Goal: Transaction & Acquisition: Purchase product/service

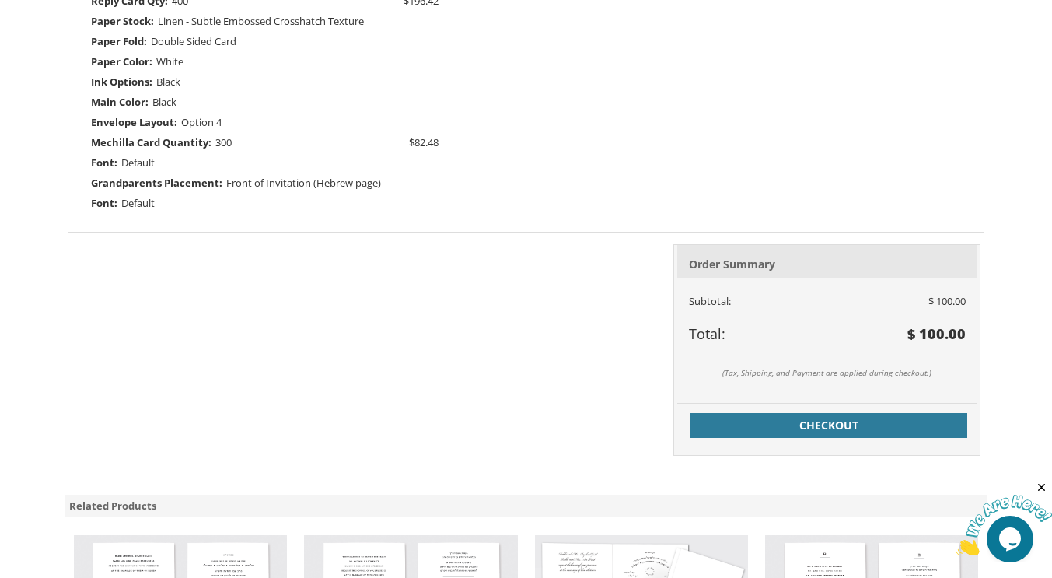
scroll to position [597, 0]
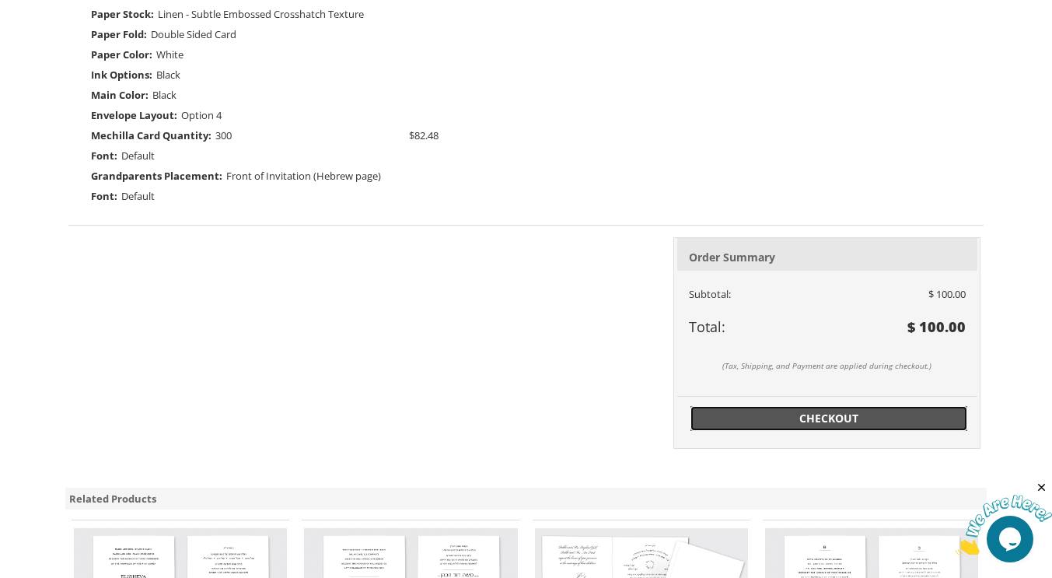
click at [830, 418] on span "Checkout" at bounding box center [829, 419] width 258 height 16
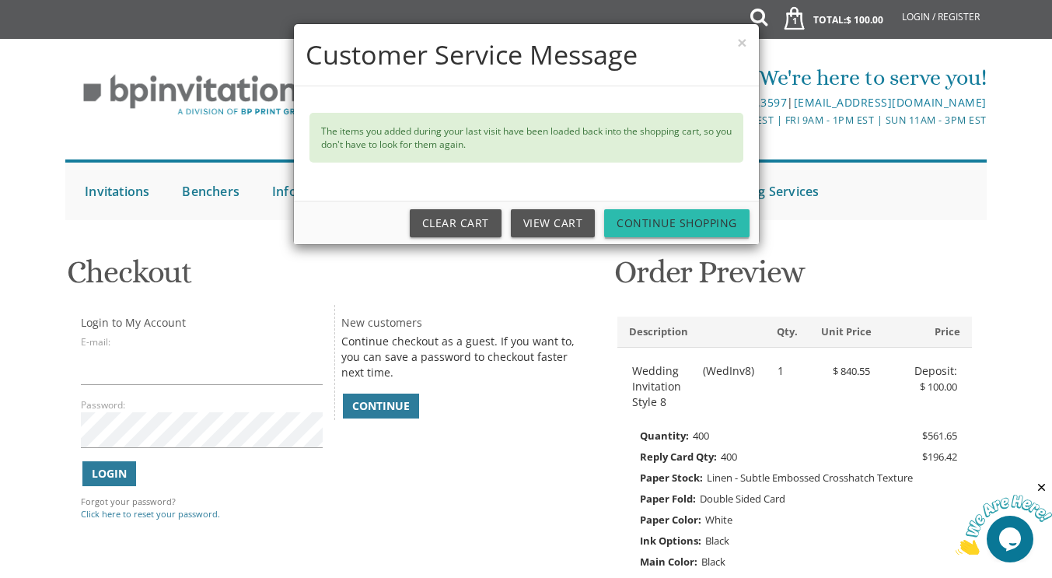
click at [645, 211] on link "Continue Shopping" at bounding box center [676, 223] width 145 height 28
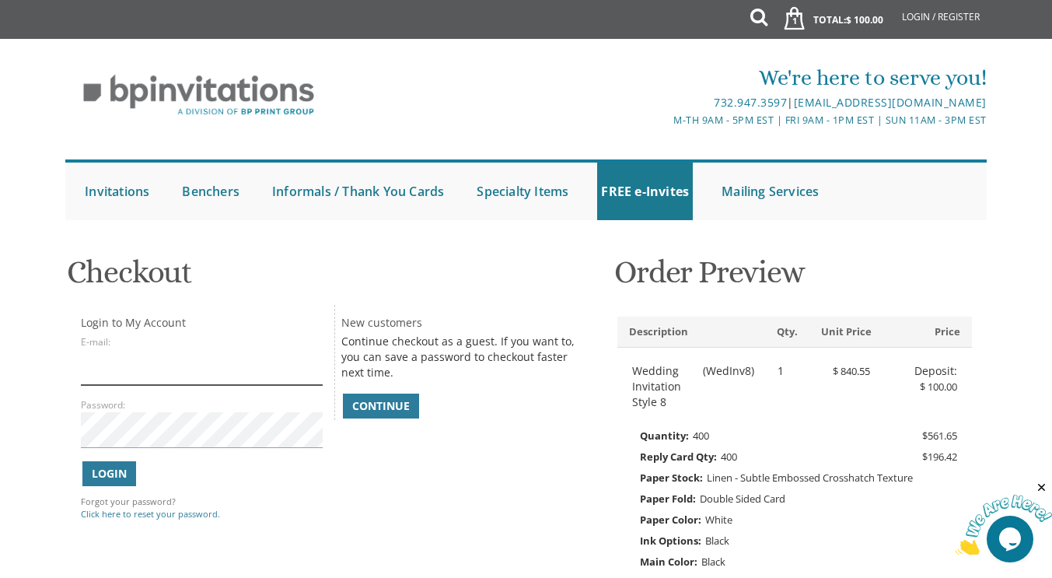
click at [173, 367] on input "E-mail:" at bounding box center [201, 367] width 241 height 36
type input "[EMAIL_ADDRESS][DOMAIN_NAME]"
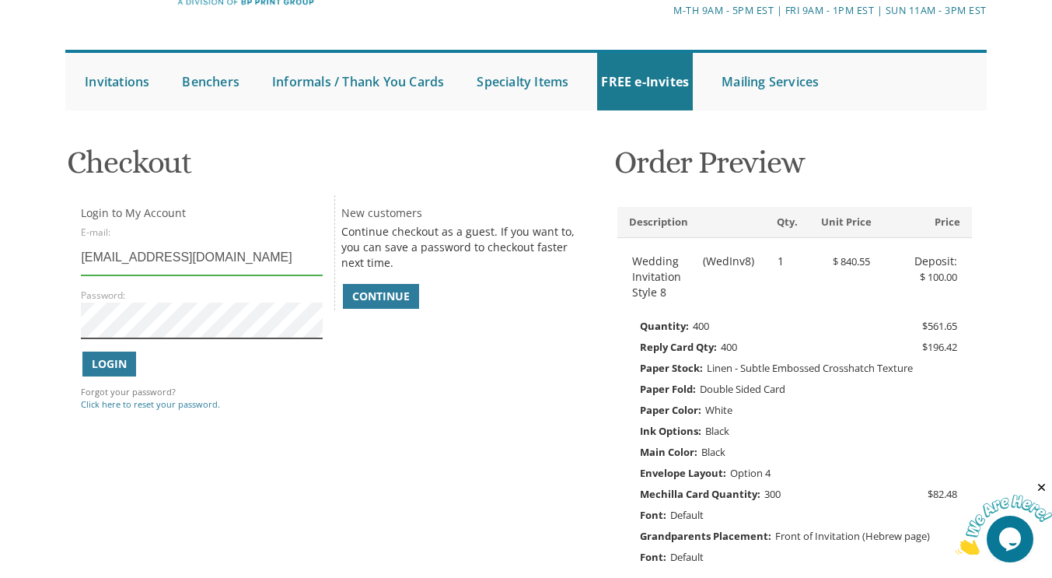
scroll to position [110, 0]
click at [245, 265] on input "[EMAIL_ADDRESS][DOMAIN_NAME]" at bounding box center [201, 257] width 241 height 36
click at [387, 300] on span "Continue" at bounding box center [381, 296] width 58 height 16
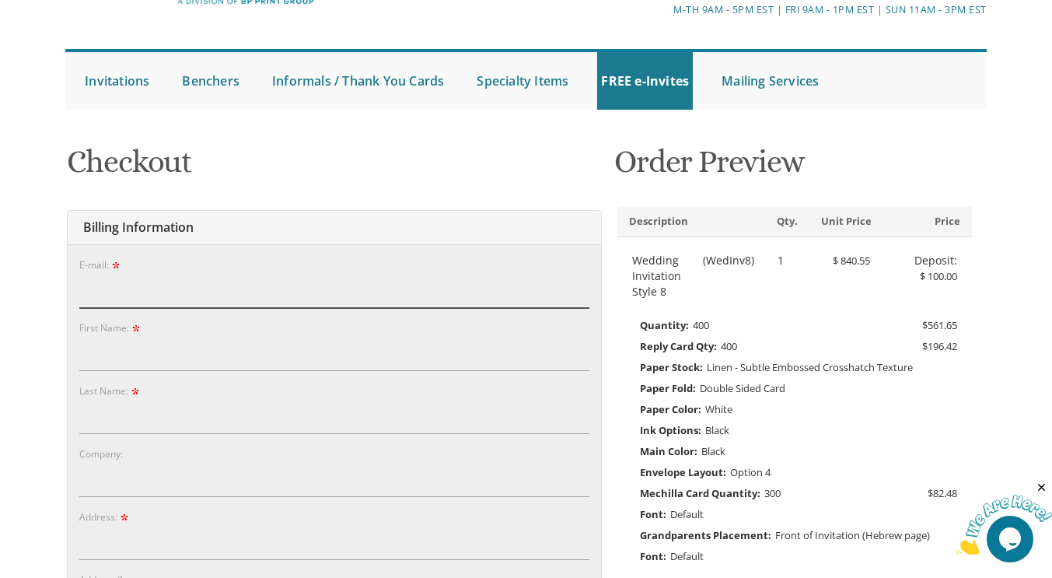
click at [387, 300] on input "E-mail:" at bounding box center [334, 290] width 510 height 36
type input "[EMAIL_ADDRESS][DOMAIN_NAME]"
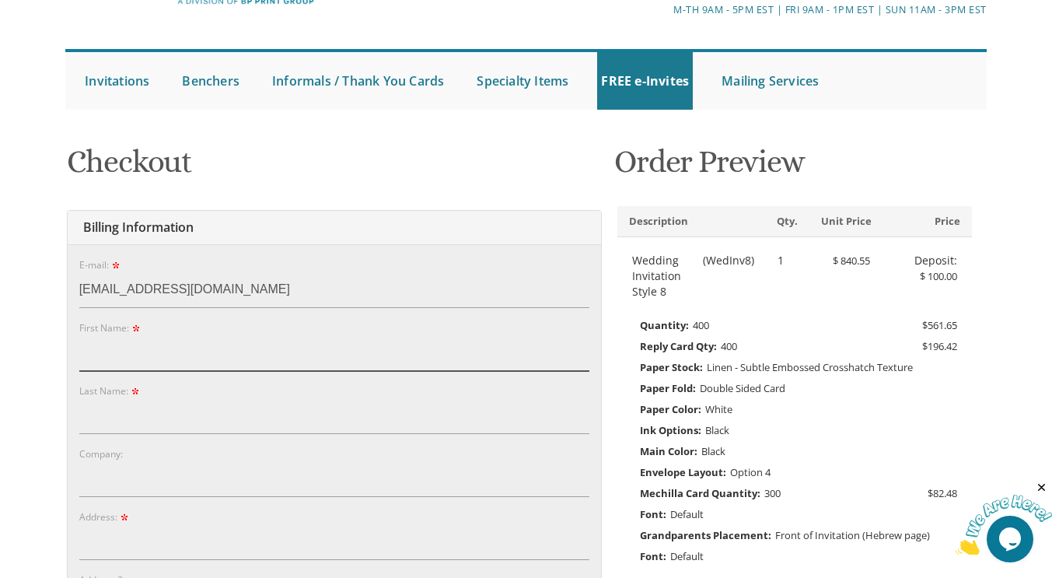
type input "[PERSON_NAME]"
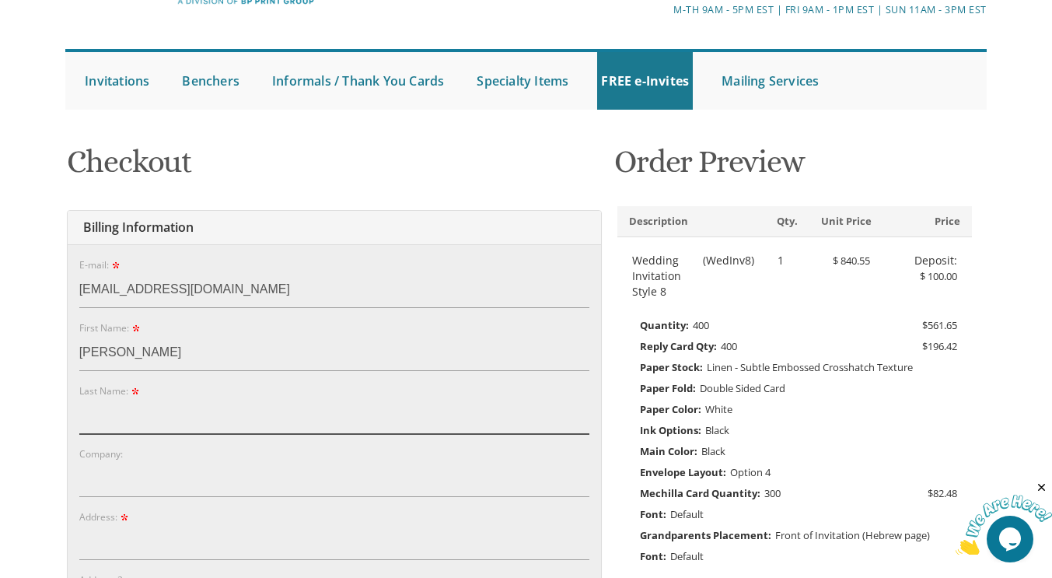
type input "[PERSON_NAME]"
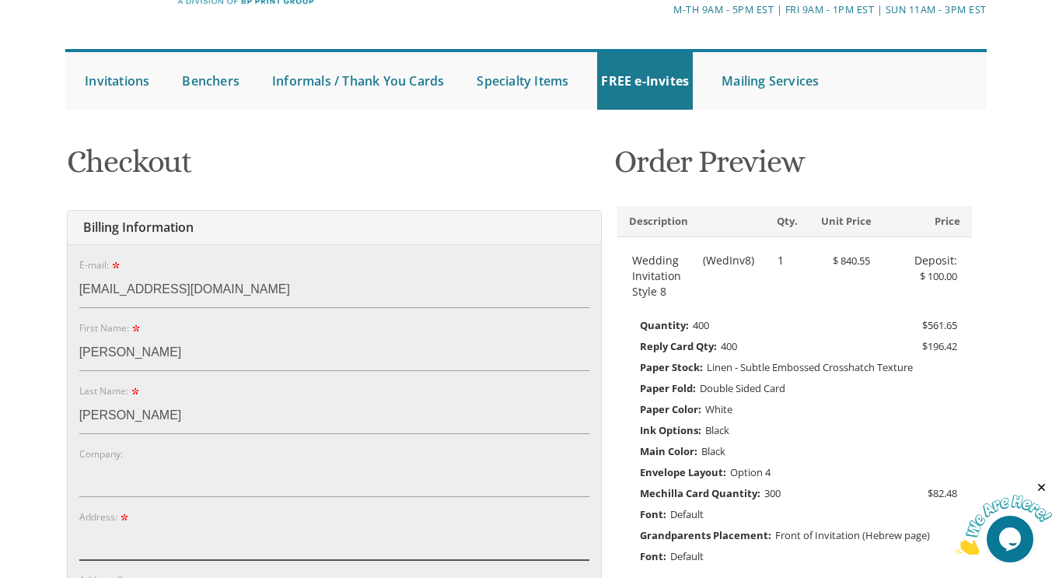
type input "[STREET_ADDRESS]"
type input "NULL"
type input "Lakewood"
type input "08701"
select select "NJ"
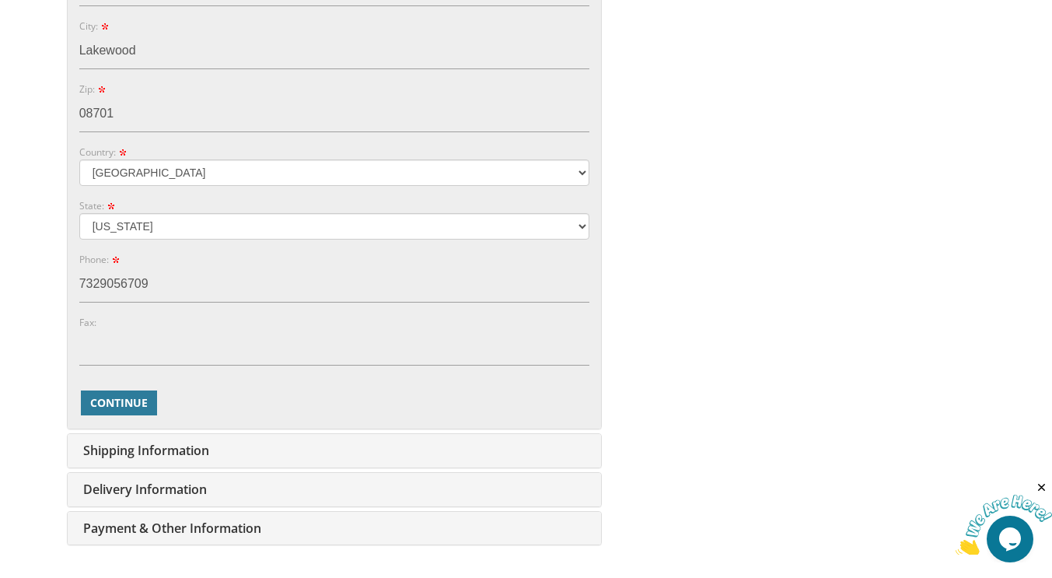
scroll to position [728, 0]
click at [169, 281] on input "7329056709" at bounding box center [334, 284] width 510 height 36
type input "5163806731"
click at [114, 409] on button "Continue" at bounding box center [119, 402] width 76 height 25
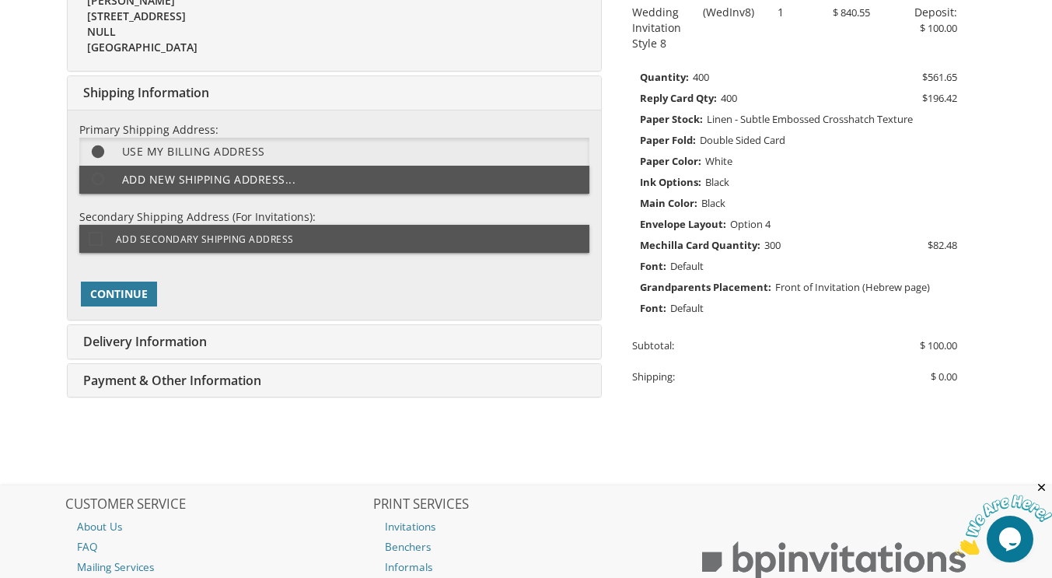
scroll to position [359, 0]
click at [110, 289] on span "Continue" at bounding box center [119, 293] width 58 height 16
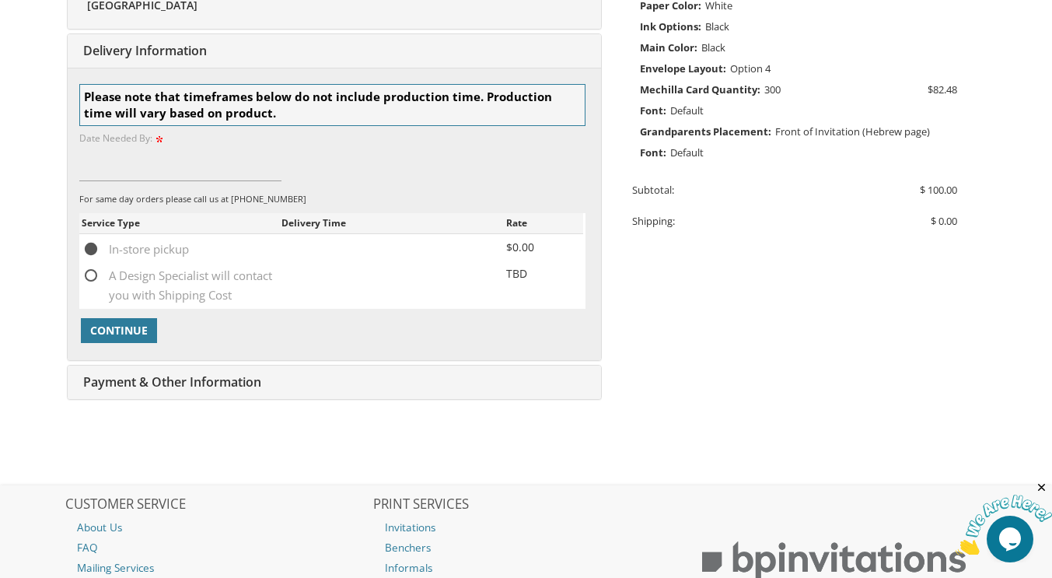
scroll to position [519, 0]
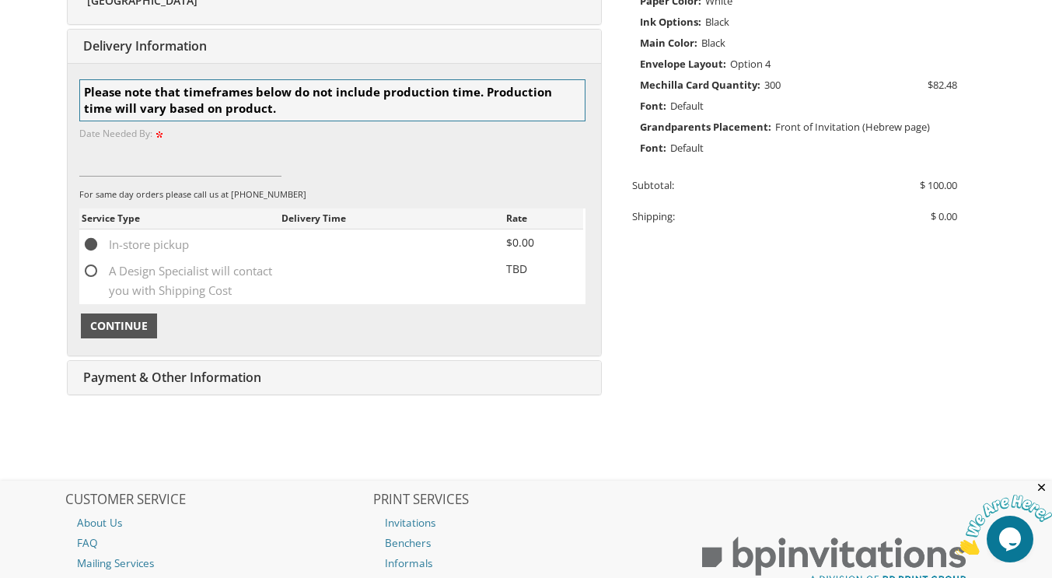
click at [121, 324] on span "Continue" at bounding box center [119, 326] width 58 height 16
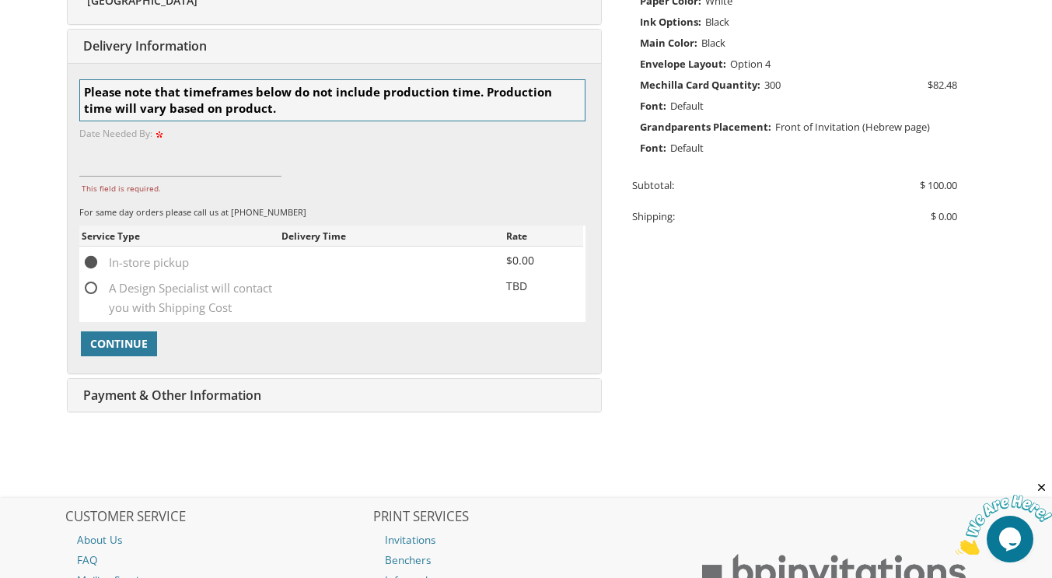
click at [95, 290] on span "A Design Specialist will contact you with Shipping Cost" at bounding box center [182, 287] width 200 height 19
click at [92, 290] on input "A Design Specialist will contact you with Shipping Cost" at bounding box center [87, 287] width 10 height 10
radio input "true"
click at [106, 338] on span "Continue" at bounding box center [119, 344] width 58 height 16
click at [111, 341] on span "Continue" at bounding box center [119, 344] width 58 height 16
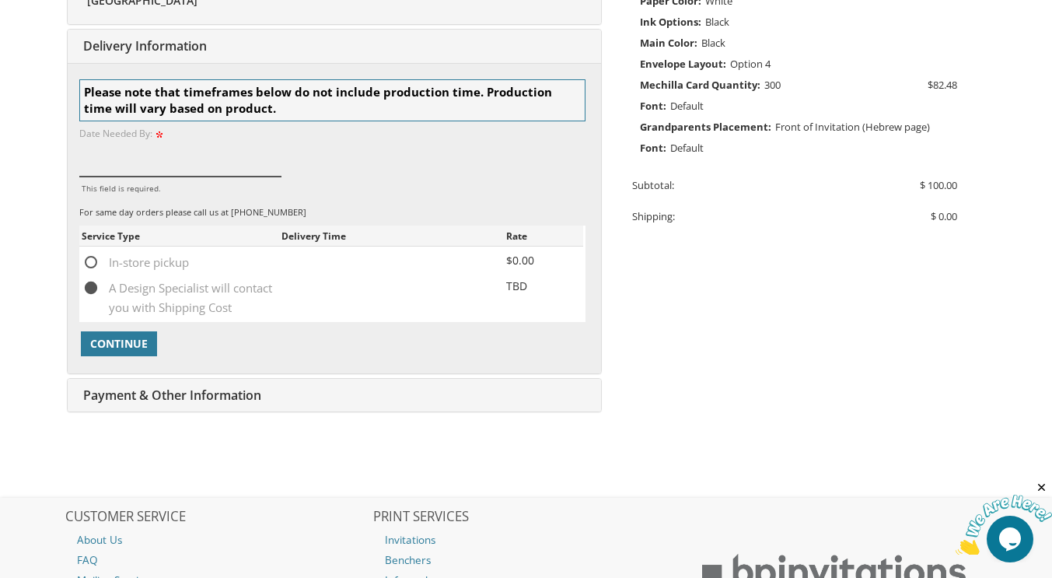
click at [113, 158] on input "This field is required." at bounding box center [180, 159] width 202 height 36
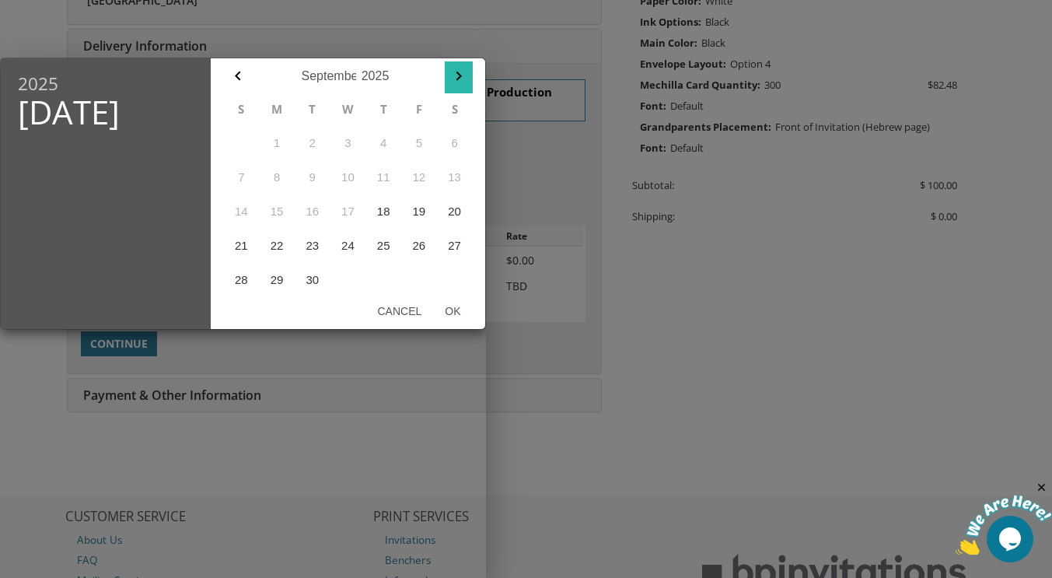
click at [460, 76] on icon "button" at bounding box center [458, 76] width 5 height 9
click at [384, 282] on button "30" at bounding box center [384, 280] width 36 height 34
click at [461, 313] on button "Ok" at bounding box center [452, 311] width 39 height 28
type input "[DATE]"
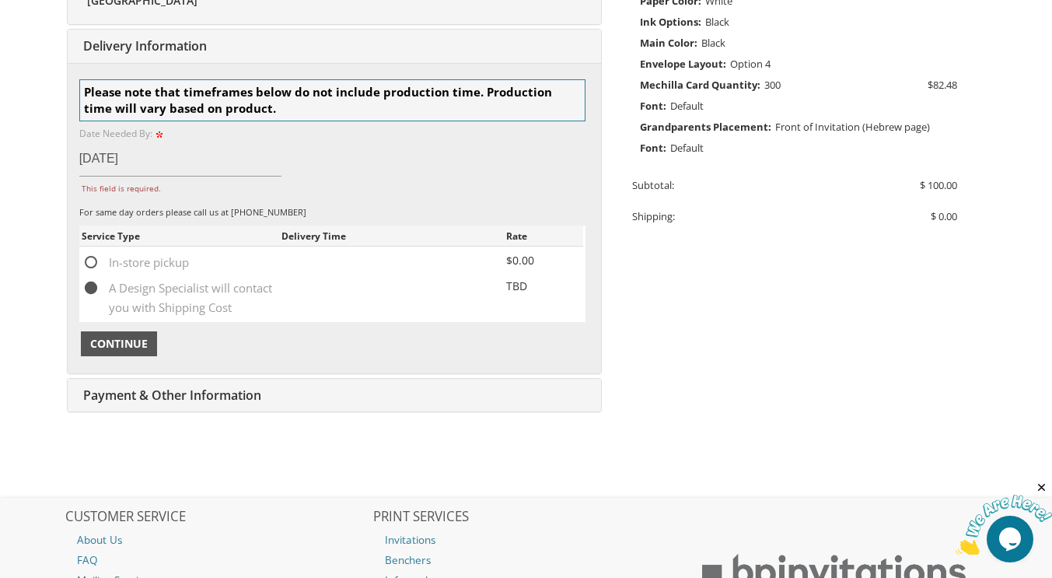
click at [129, 341] on span "Continue" at bounding box center [119, 344] width 58 height 16
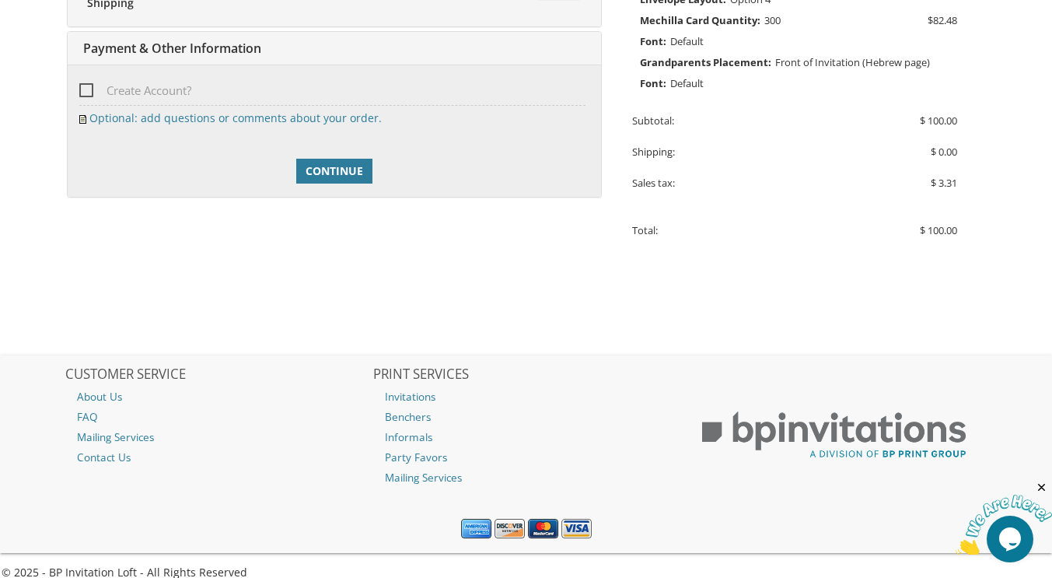
scroll to position [586, 0]
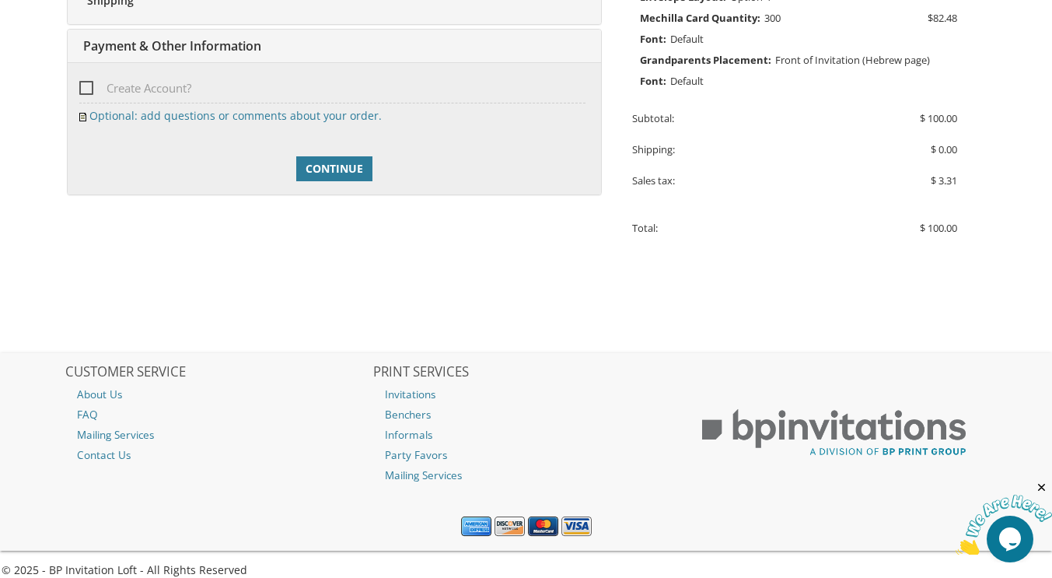
click at [86, 89] on span "Create Account?" at bounding box center [135, 88] width 112 height 19
click at [86, 89] on input "Create Account?" at bounding box center [84, 87] width 10 height 10
checkbox input "true"
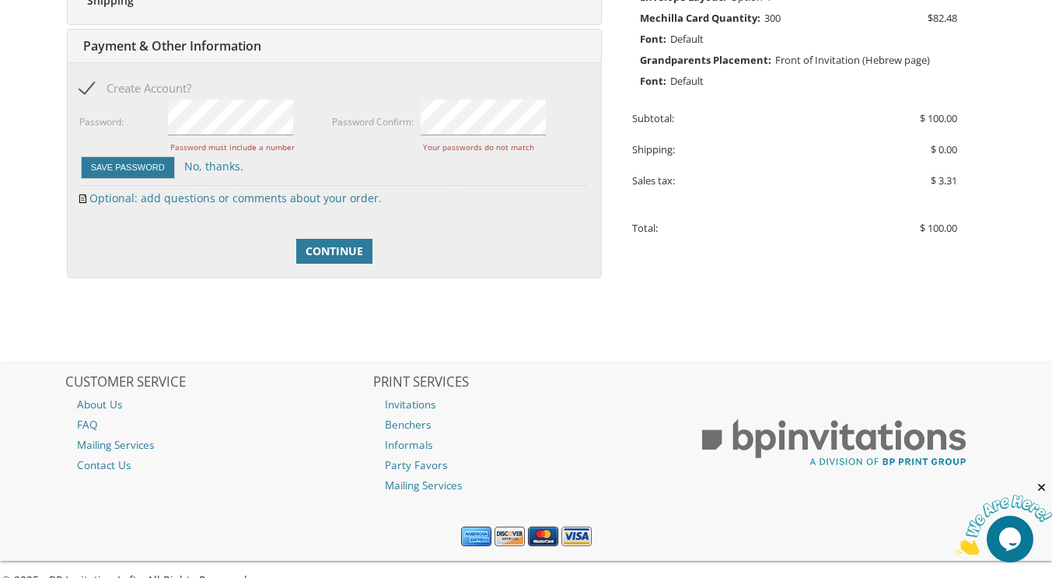
click at [532, 200] on li "Optional: add questions or comments about your order." at bounding box center [334, 199] width 510 height 16
click at [521, 135] on div at bounding box center [490, 120] width 139 height 45
click at [499, 162] on div "Save Password No, thanks." at bounding box center [332, 168] width 506 height 26
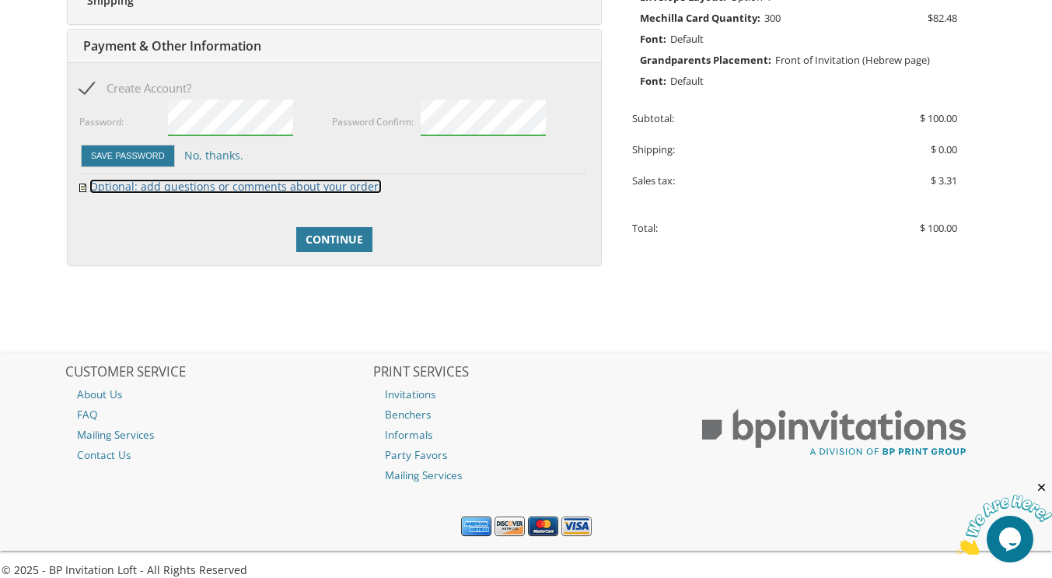
click at [110, 184] on link "Optional: add questions or comments about your order." at bounding box center [235, 186] width 292 height 15
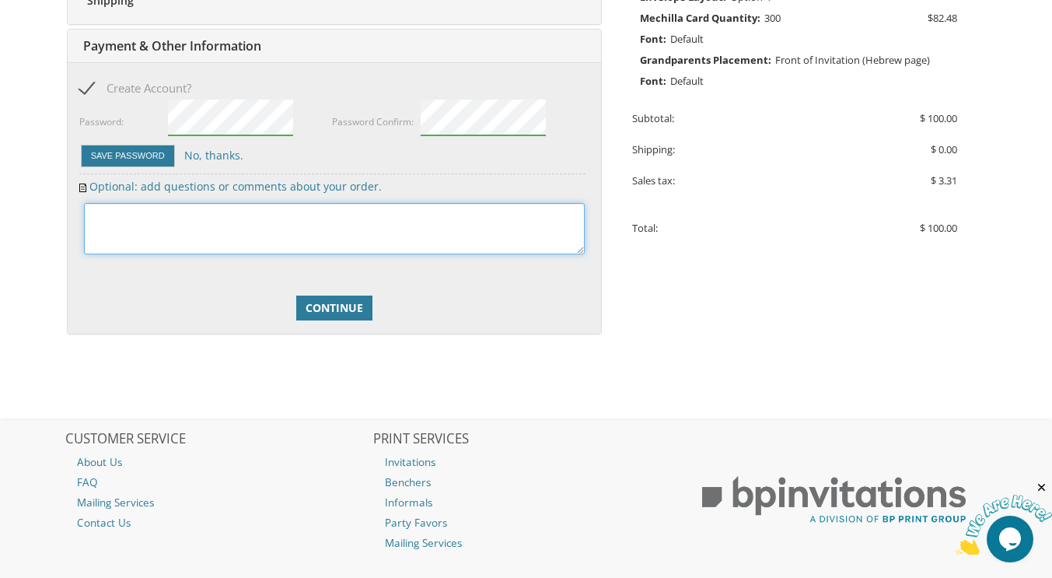
click at [155, 232] on textarea at bounding box center [334, 228] width 501 height 51
type textarea "I am emailing [PERSON_NAME] about this order..."
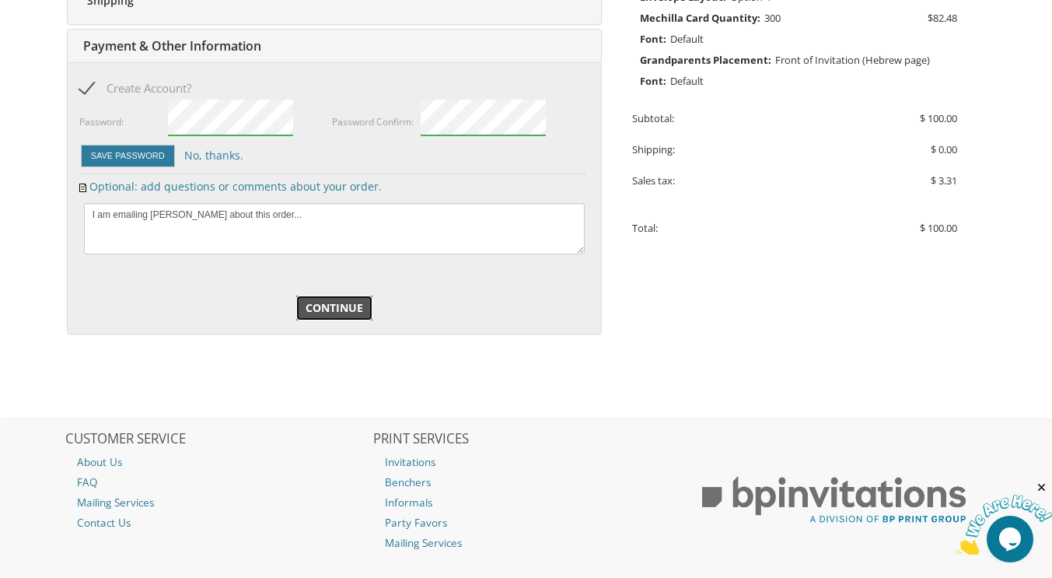
click at [324, 304] on span "Continue" at bounding box center [335, 308] width 58 height 16
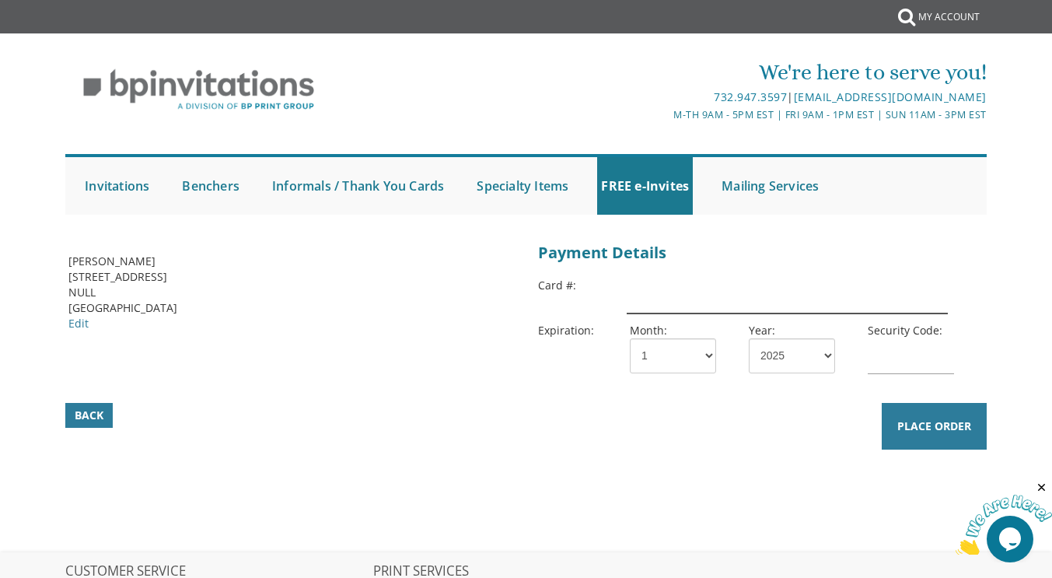
click at [811, 296] on input "text" at bounding box center [787, 296] width 321 height 36
